Goal: Book appointment/travel/reservation

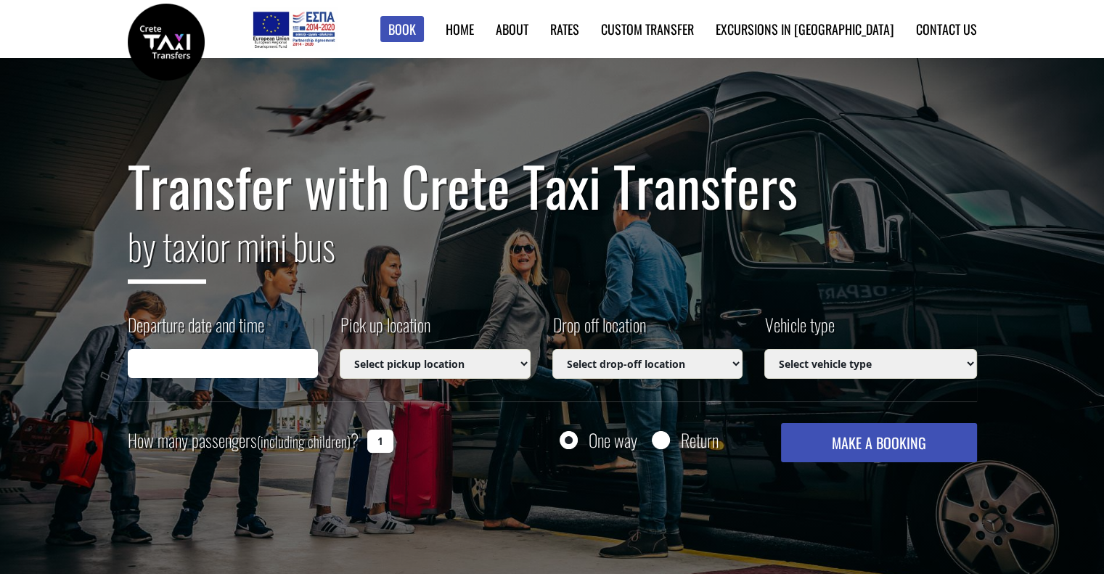
type input "[DATE] 16:55"
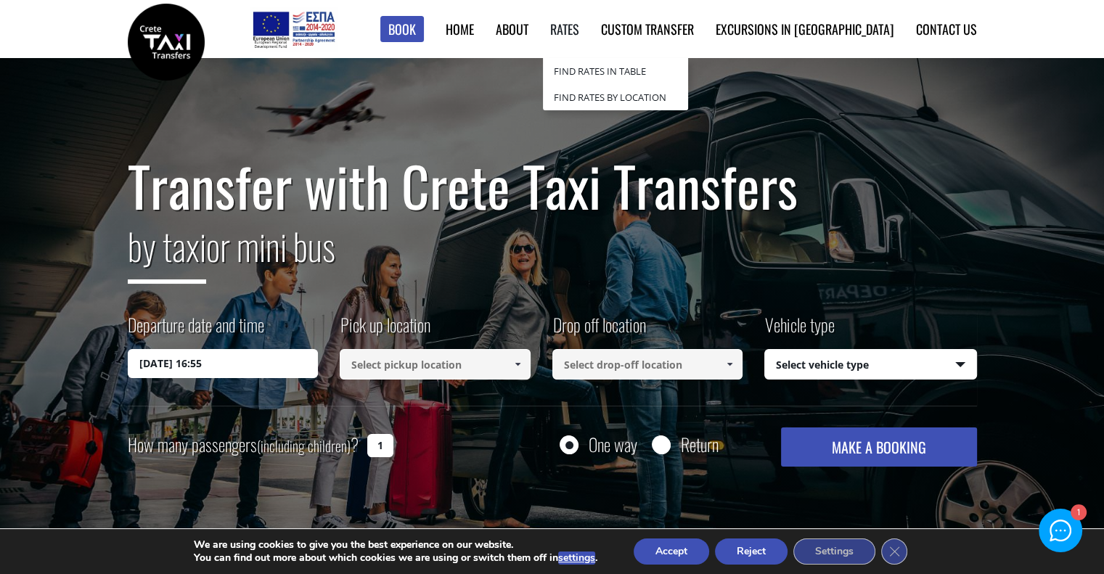
click at [579, 30] on link "Rates" at bounding box center [564, 29] width 29 height 19
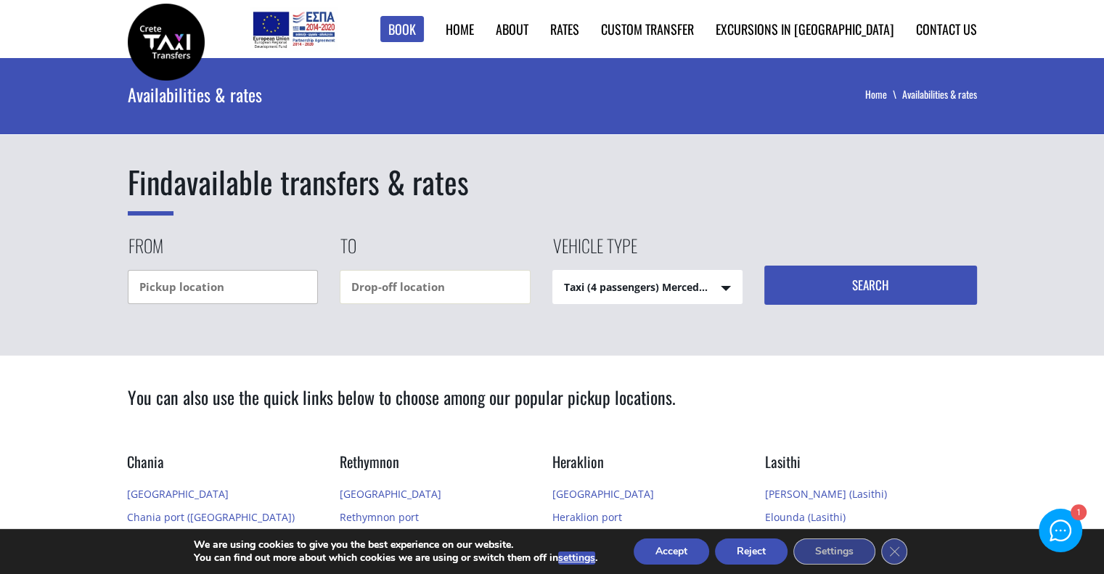
click at [272, 278] on input "text" at bounding box center [223, 287] width 191 height 34
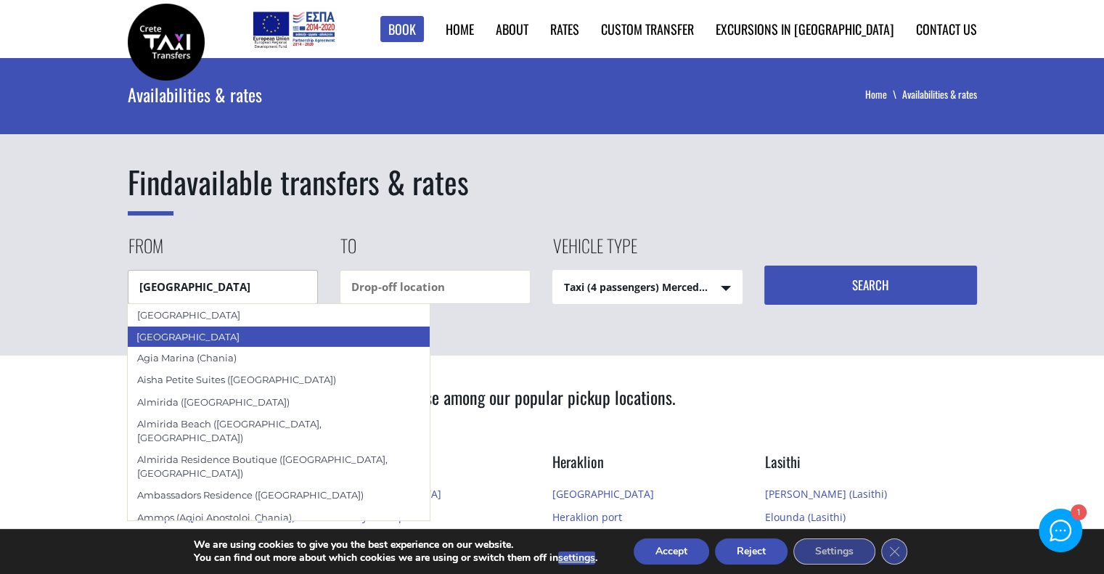
click at [183, 336] on div "[GEOGRAPHIC_DATA]" at bounding box center [278, 337] width 303 height 22
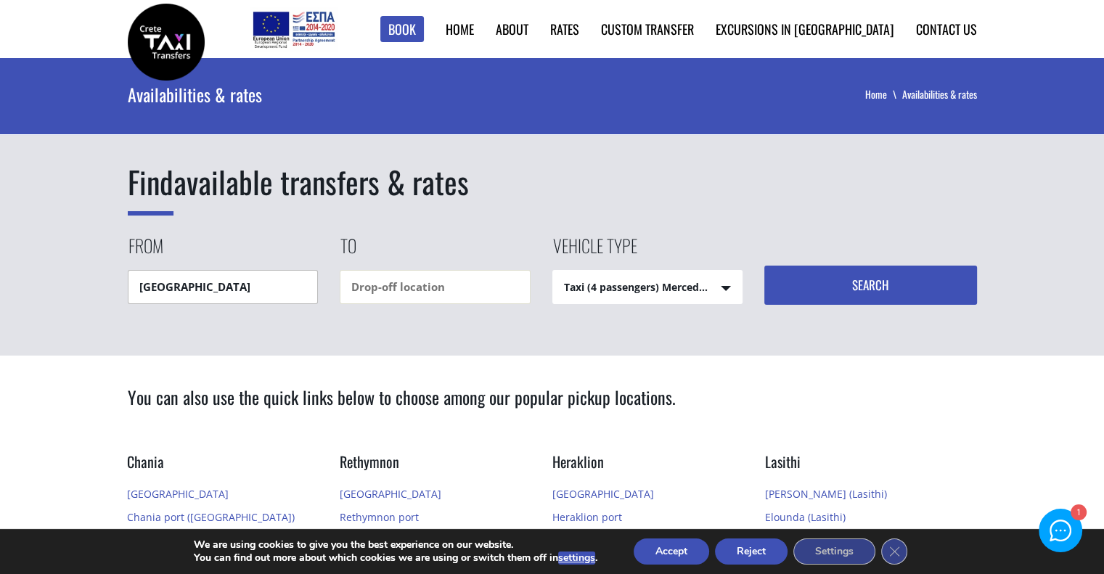
type input "[GEOGRAPHIC_DATA]"
click at [436, 283] on input "text" at bounding box center [435, 287] width 191 height 34
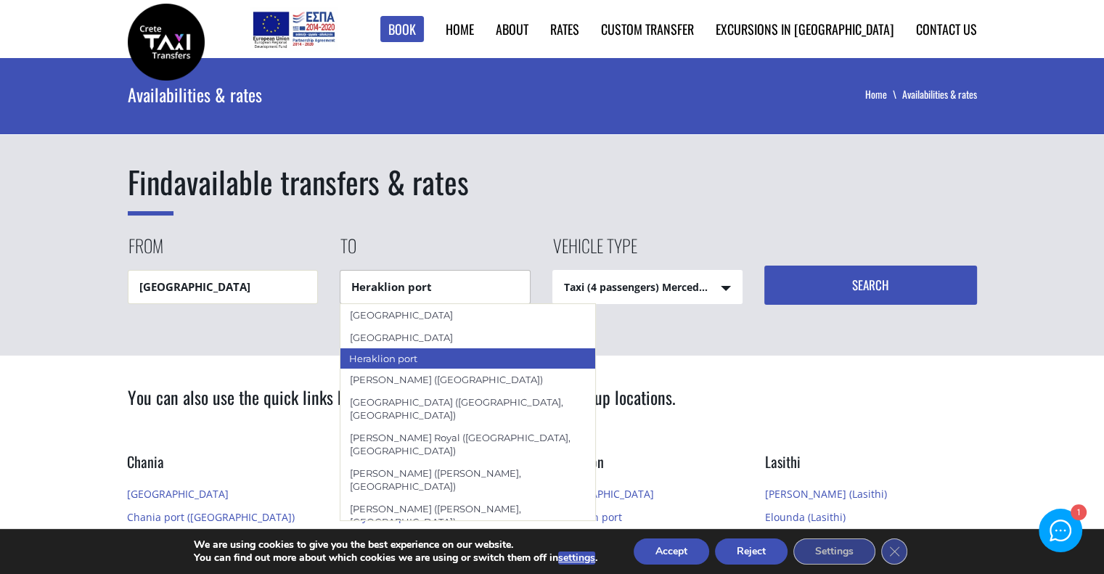
click at [357, 358] on div "Heraklion port" at bounding box center [468, 359] width 257 height 22
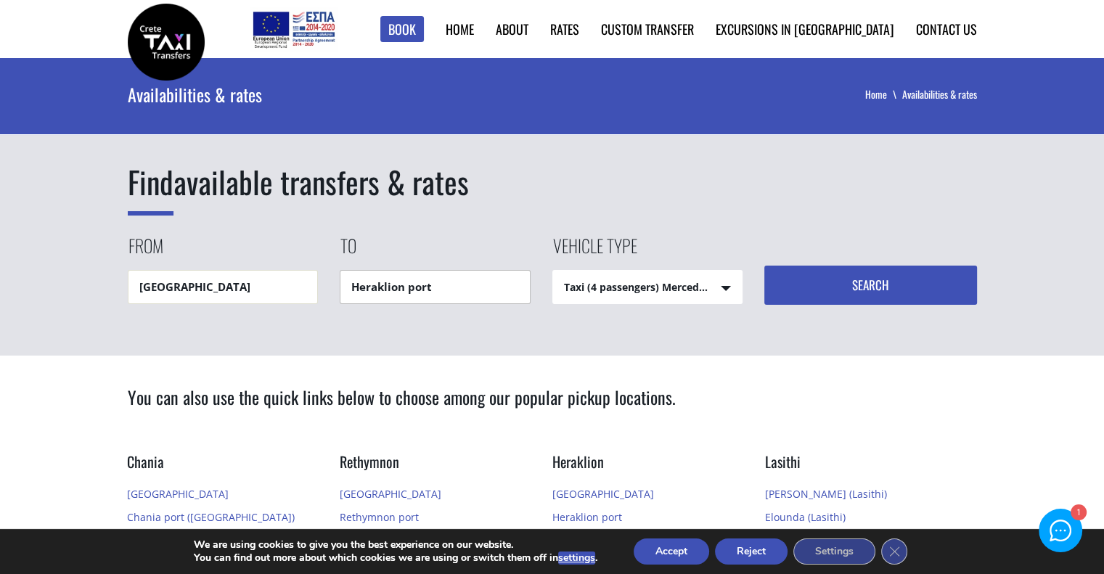
type input "Heraklion port"
click at [728, 288] on select "Taxi (4 passengers) Mercedes E Class Mini Van (7 passengers) Mercedes Vito Mini…" at bounding box center [647, 288] width 189 height 35
select select "541"
click at [553, 271] on select "Taxi (4 passengers) Mercedes E Class Mini Van (7 passengers) Mercedes Vito Mini…" at bounding box center [647, 288] width 189 height 35
click at [876, 276] on button "Search" at bounding box center [871, 285] width 213 height 39
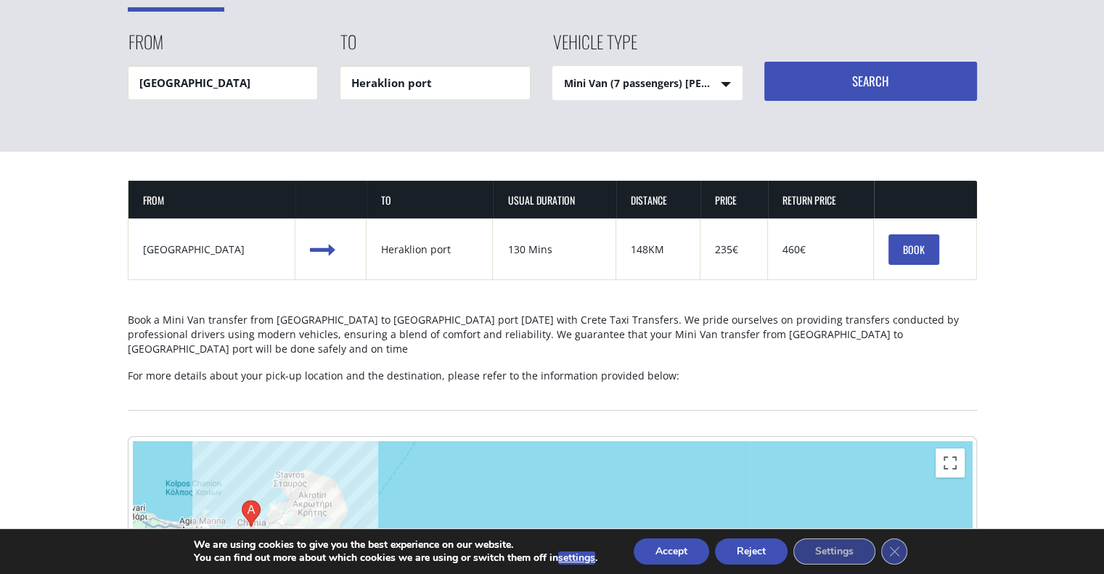
scroll to position [363, 0]
